Goal: Find specific page/section: Find specific page/section

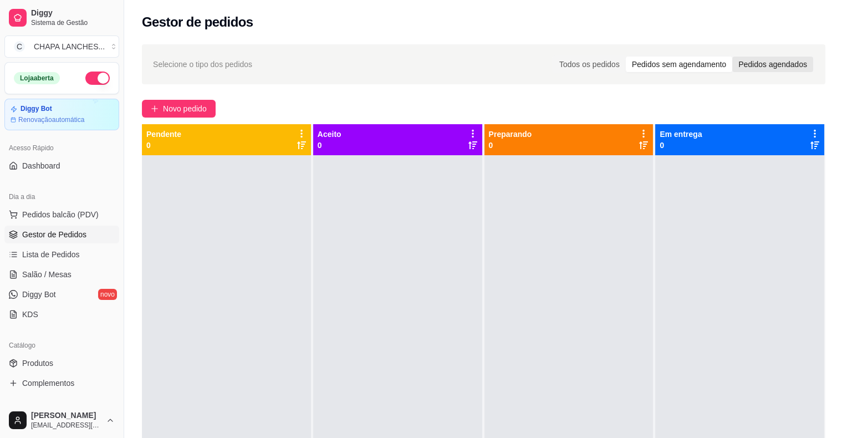
click at [767, 67] on div "Pedidos agendados" at bounding box center [772, 65] width 81 height 16
click at [732, 57] on input "Pedidos agendados" at bounding box center [732, 57] width 0 height 0
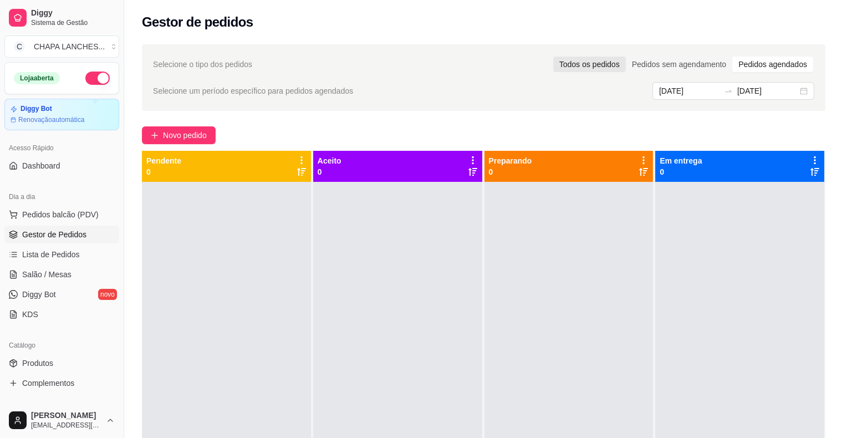
click at [588, 65] on div "Todos os pedidos" at bounding box center [589, 65] width 73 height 16
click at [553, 57] on input "Todos os pedidos" at bounding box center [553, 57] width 0 height 0
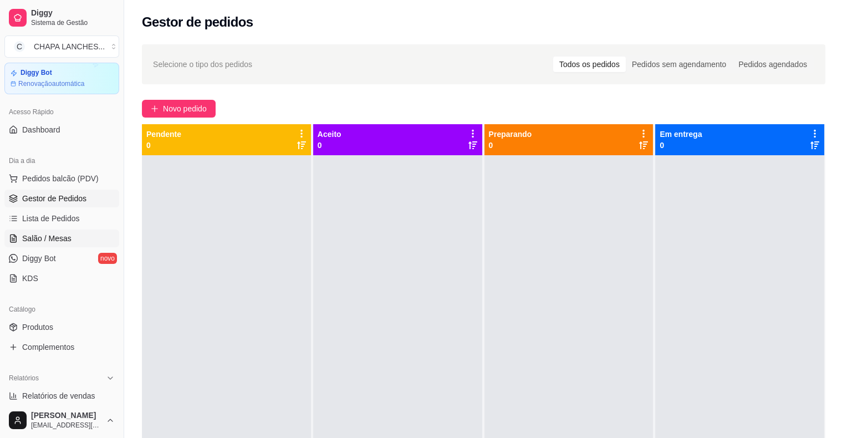
scroll to position [111, 0]
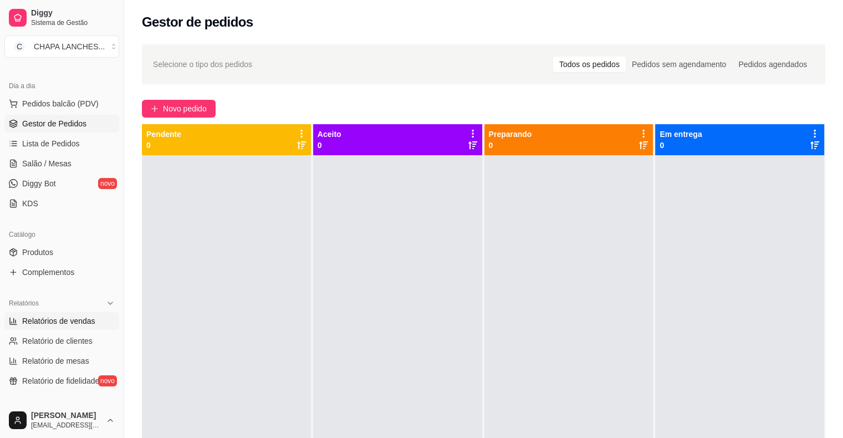
click at [93, 322] on link "Relatórios de vendas" at bounding box center [61, 321] width 115 height 18
select select "ALL"
select select "0"
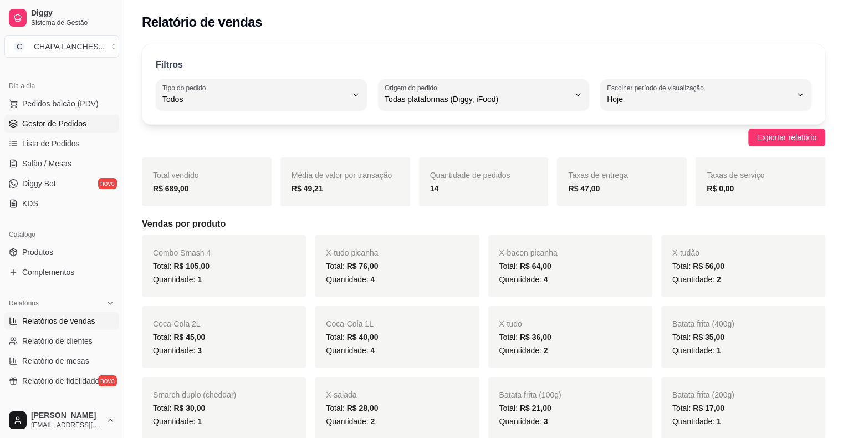
click at [34, 125] on span "Gestor de Pedidos" at bounding box center [54, 123] width 64 height 11
